Goal: Check status: Check status

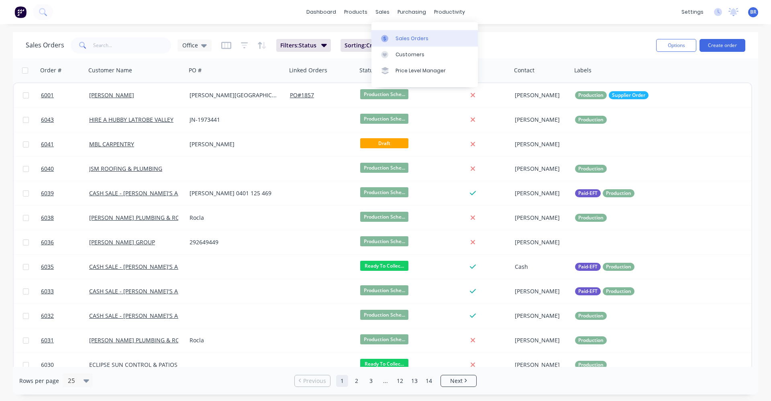
click at [403, 39] on div "Sales Orders" at bounding box center [411, 38] width 33 height 7
click at [382, 13] on div "sales" at bounding box center [382, 12] width 22 height 12
click at [400, 34] on link "Sales Orders" at bounding box center [424, 38] width 106 height 16
click at [372, 39] on div "Product Catalogue" at bounding box center [391, 38] width 50 height 7
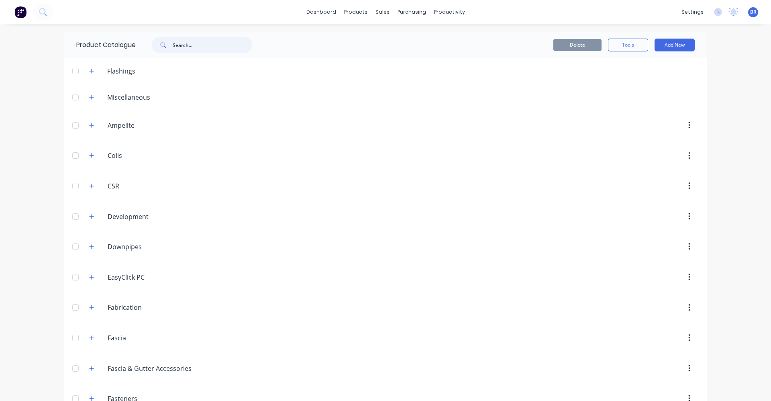
click at [186, 46] on input "text" at bounding box center [212, 45] width 79 height 16
type input "w"
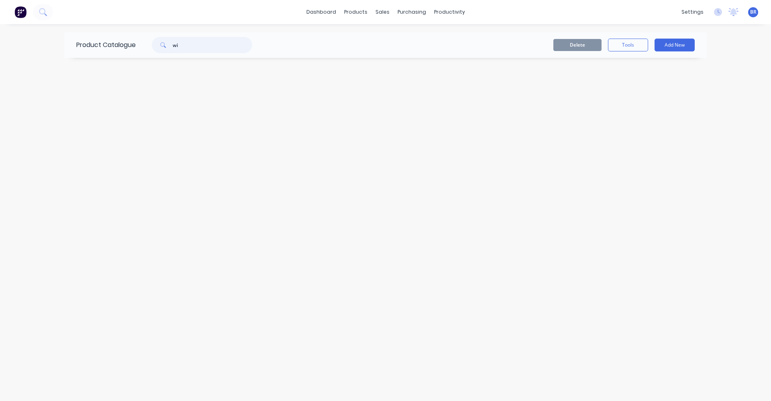
type input "w"
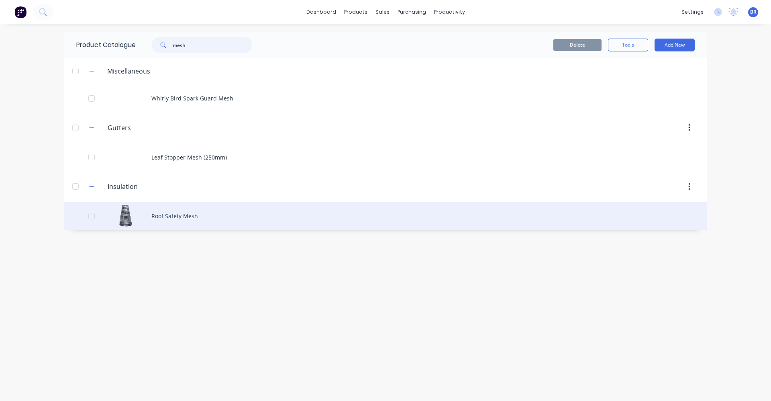
type input "mesh"
click at [196, 216] on div "Roof Safety Mesh" at bounding box center [385, 215] width 642 height 28
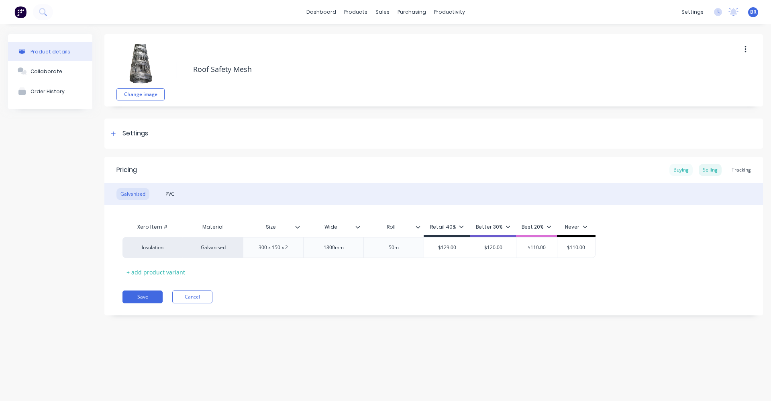
click at [676, 171] on div "Buying" at bounding box center [680, 170] width 23 height 12
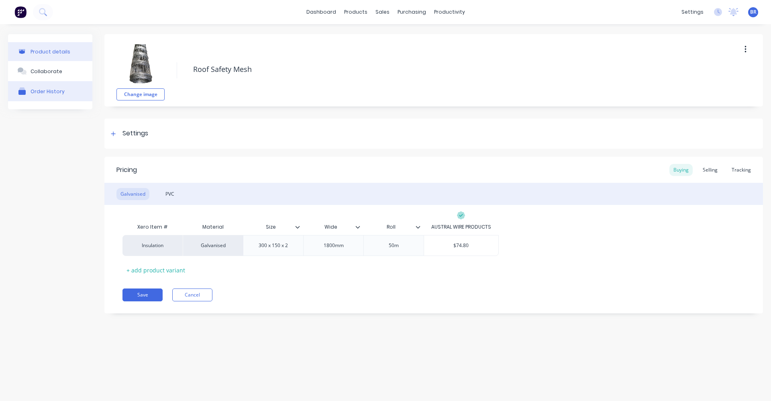
click at [49, 97] on button "Order History" at bounding box center [50, 91] width 84 height 20
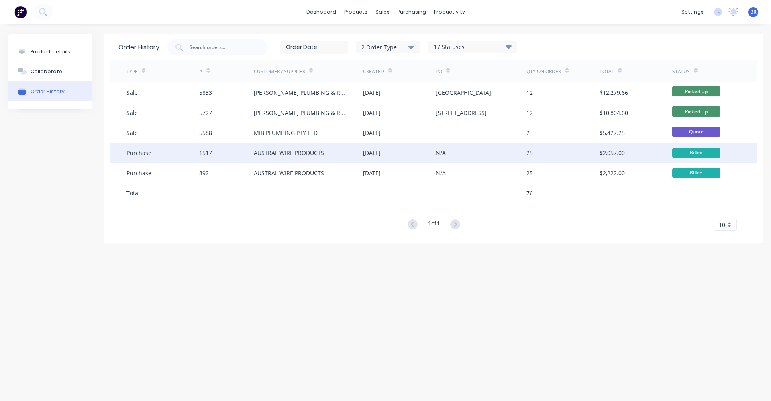
click at [160, 156] on div "Purchase" at bounding box center [162, 152] width 73 height 20
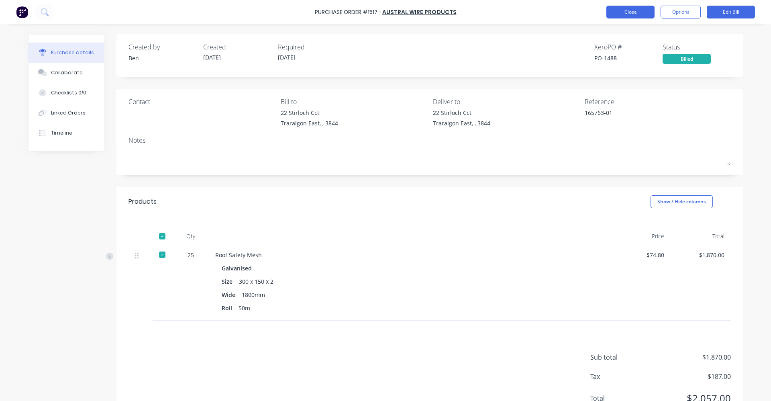
click at [625, 13] on button "Close" at bounding box center [630, 12] width 48 height 13
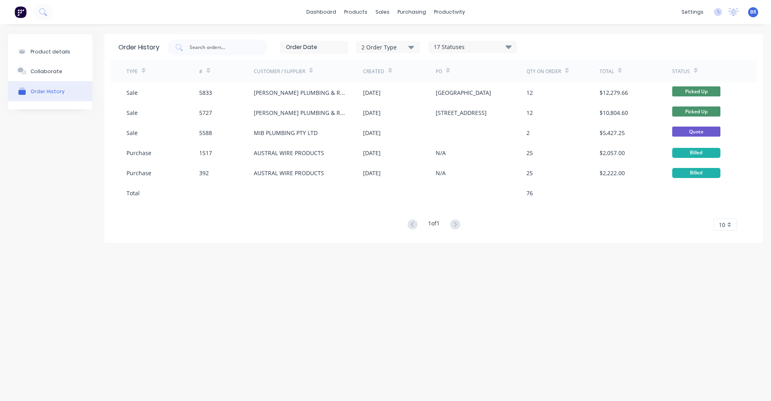
click at [267, 11] on div "dashboard products sales purchasing productivity dashboard products Product Cat…" at bounding box center [385, 12] width 771 height 24
click at [257, 16] on div "dashboard products sales purchasing productivity dashboard products Product Cat…" at bounding box center [385, 12] width 771 height 24
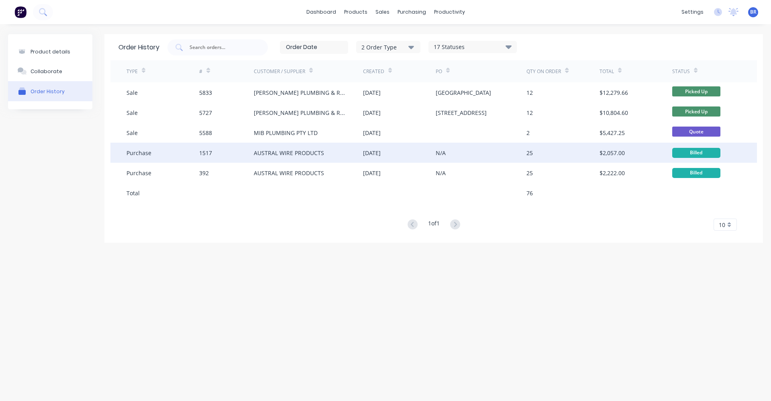
click at [401, 153] on div "[DATE]" at bounding box center [399, 152] width 73 height 20
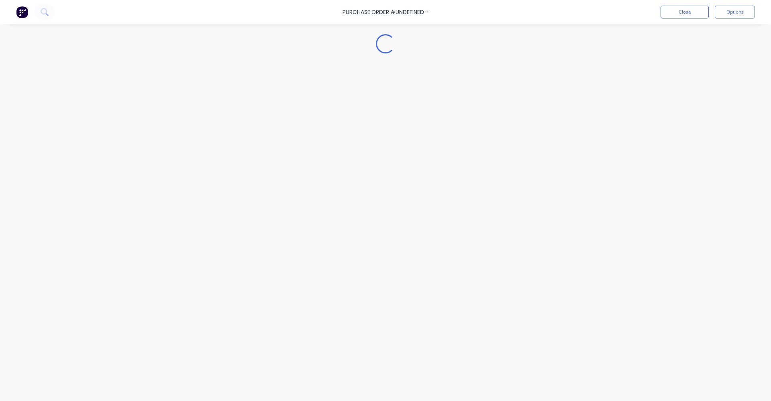
type textarea "x"
